Goal: Task Accomplishment & Management: Manage account settings

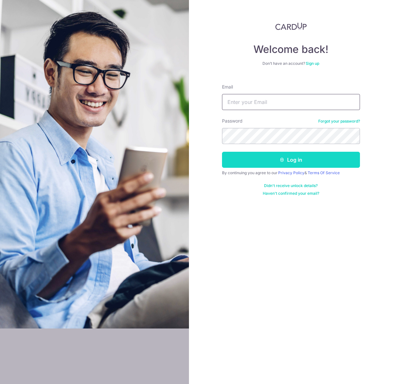
type input "[EMAIL_ADDRESS][DOMAIN_NAME]"
click at [269, 160] on button "Log in" at bounding box center [291, 160] width 138 height 16
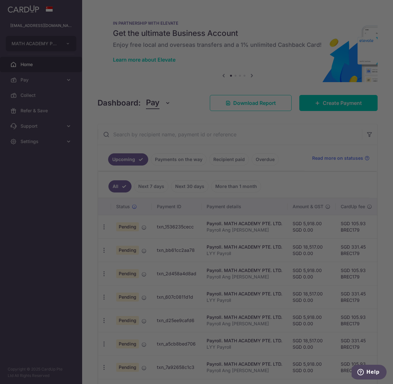
click at [346, 196] on div at bounding box center [198, 193] width 396 height 387
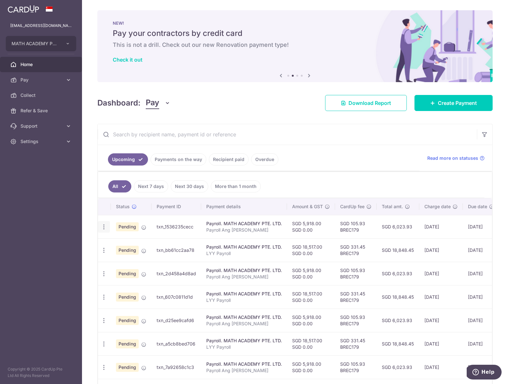
click at [103, 226] on icon "button" at bounding box center [104, 226] width 7 height 7
click at [309, 195] on ul "All Next 7 days Next 30 days More than 1 month" at bounding box center [291, 185] width 386 height 26
